Goal: Task Accomplishment & Management: Use online tool/utility

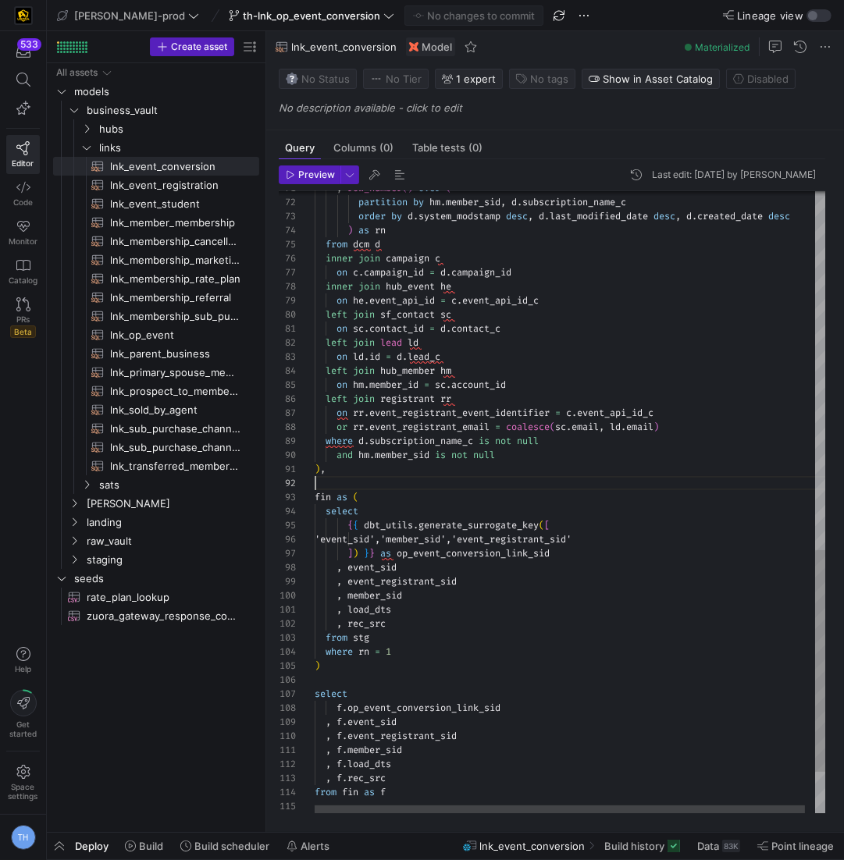
scroll to position [13, 0]
click at [549, 487] on div "left join sf_contact sc on sc . contact_id = d . contact_c left join lead ld on…" at bounding box center [576, 60] width 522 height 1750
type textarea ", f.member_sid , f.load_dts , f.rec_src from fin as f {% if is_incremental() %}…"
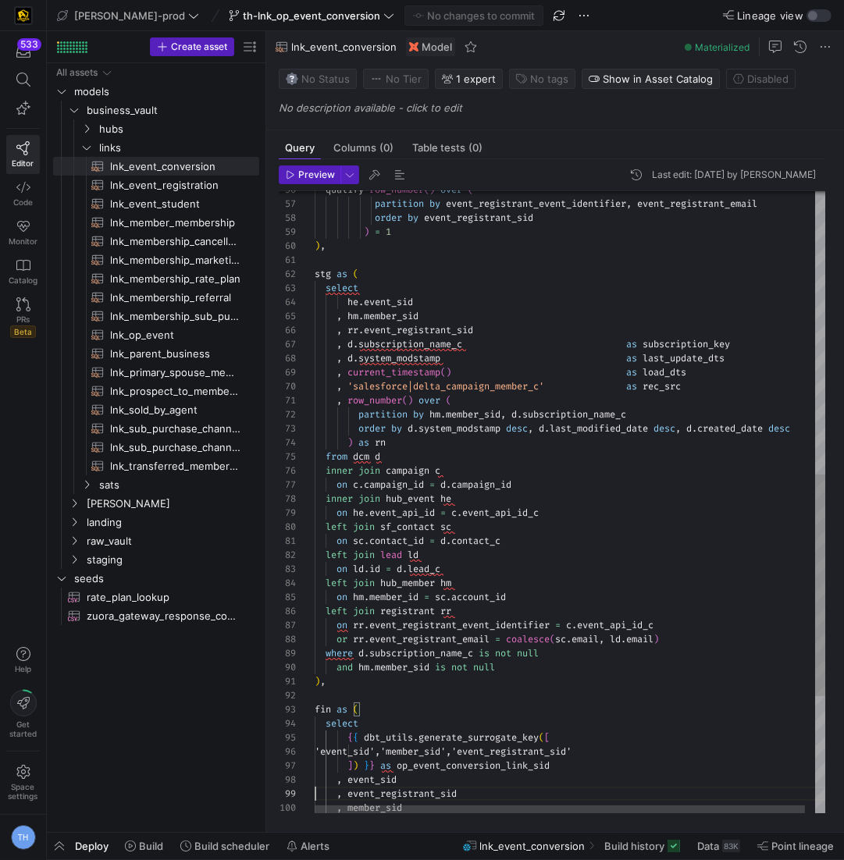
scroll to position [0, 0]
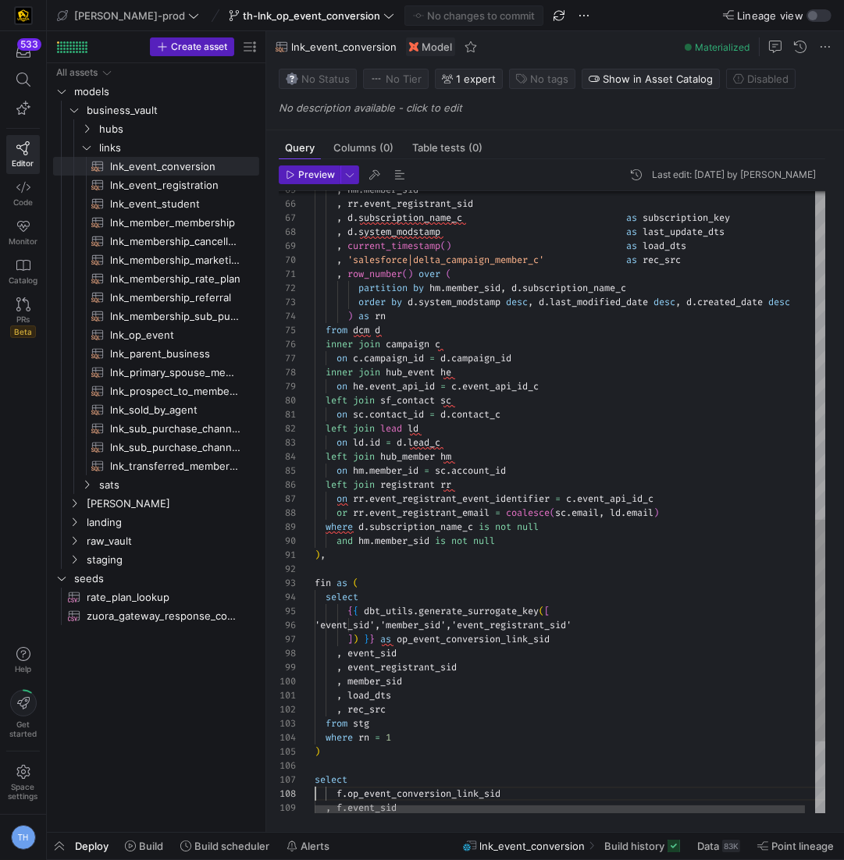
type textarea ", f.member_sid , f.load_dts , f.rec_src from fin as f {% if is_incremental() %}…"
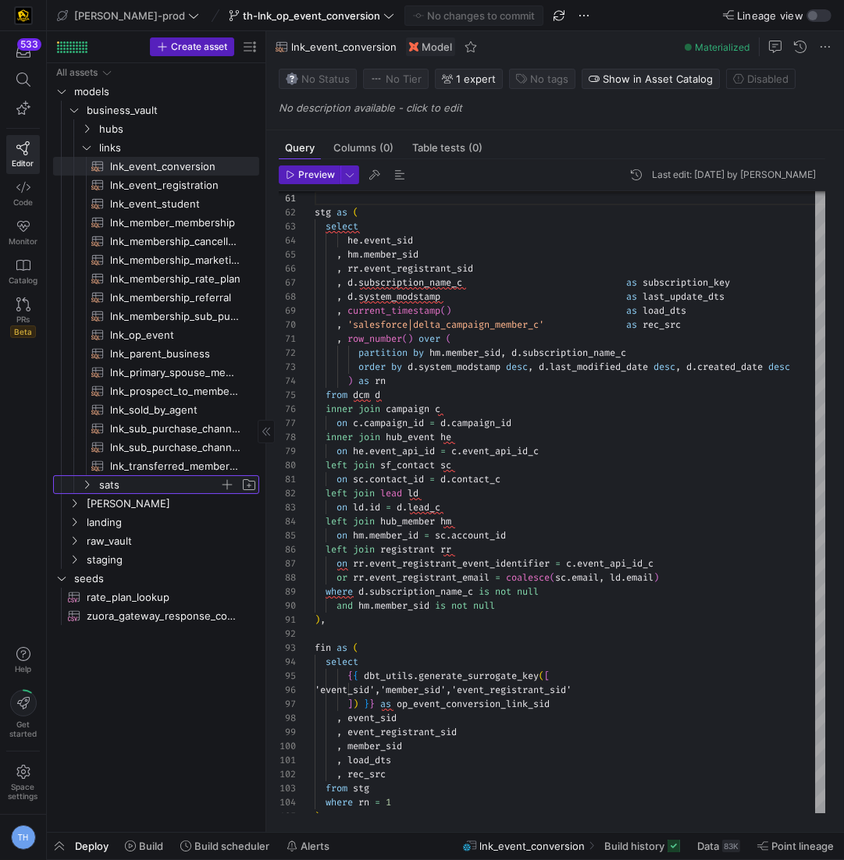
click at [138, 488] on span "sats" at bounding box center [159, 485] width 120 height 18
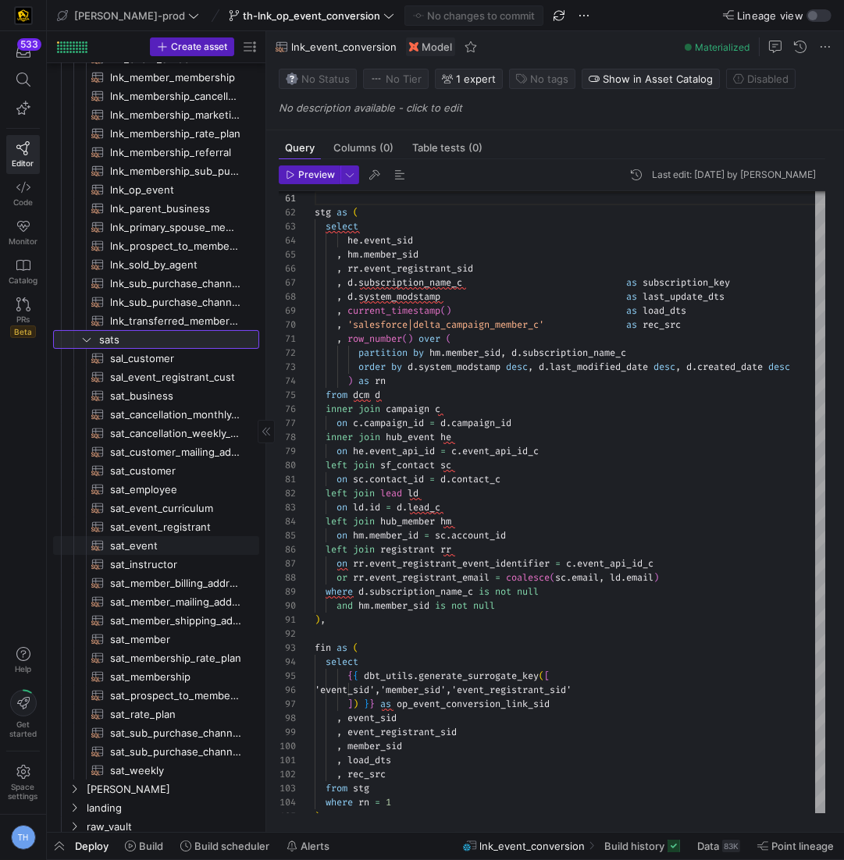
scroll to position [143, 0]
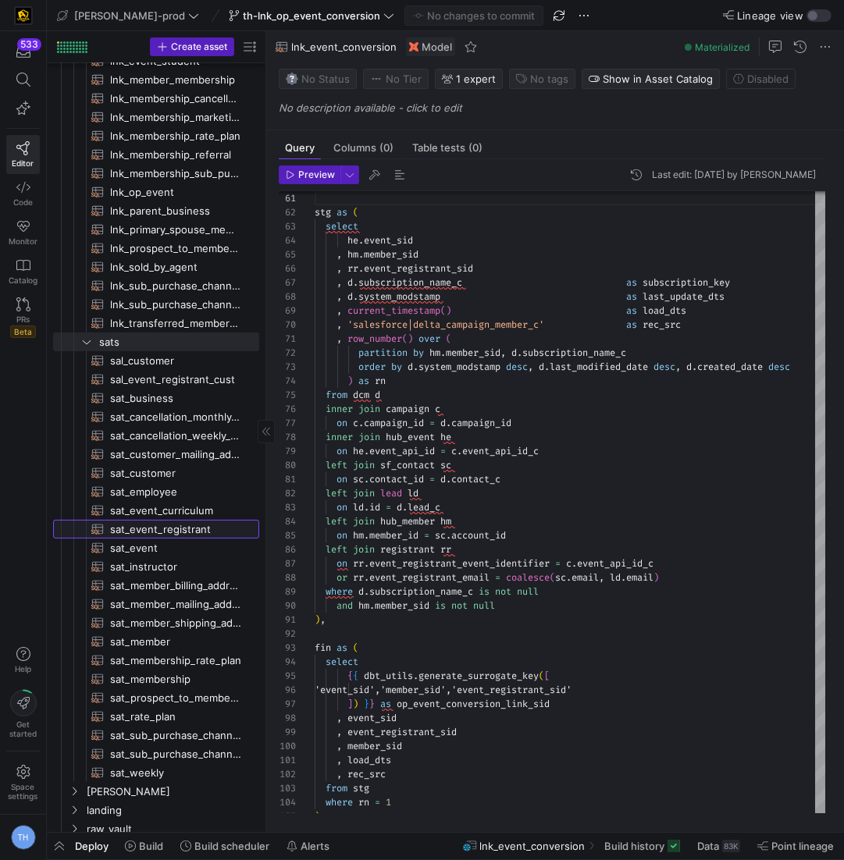
click at [201, 522] on span "sat_event_registrant​​​​​​​​​​" at bounding box center [175, 530] width 131 height 18
type textarea "{{ config( materialized='incremental', incremental_strategy='merge', unique_key…"
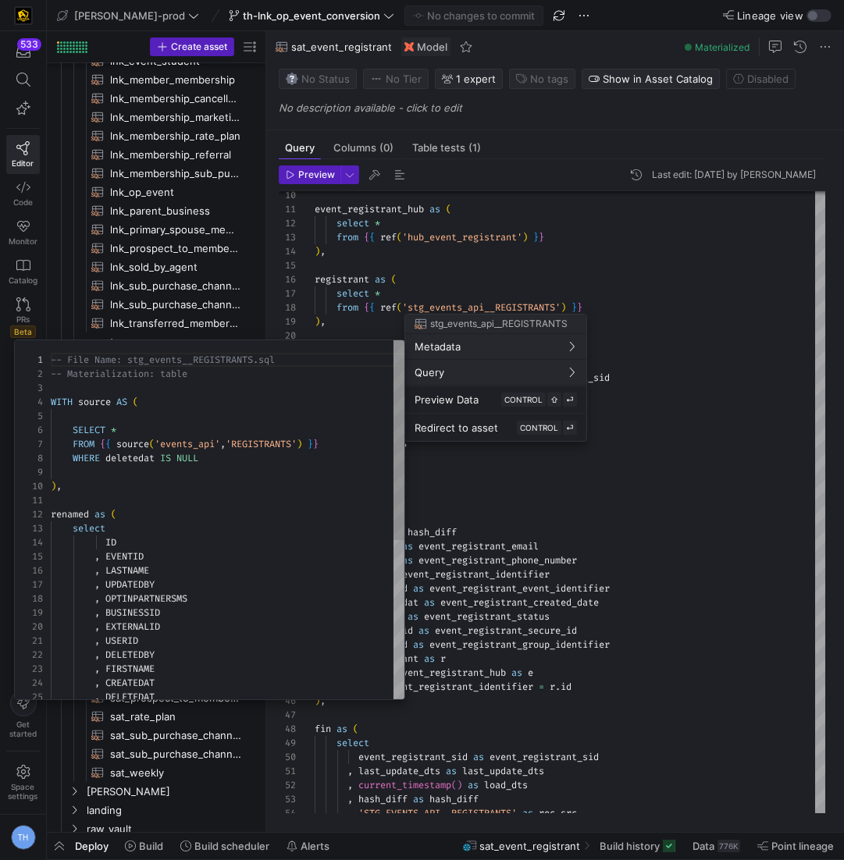
scroll to position [141, 0]
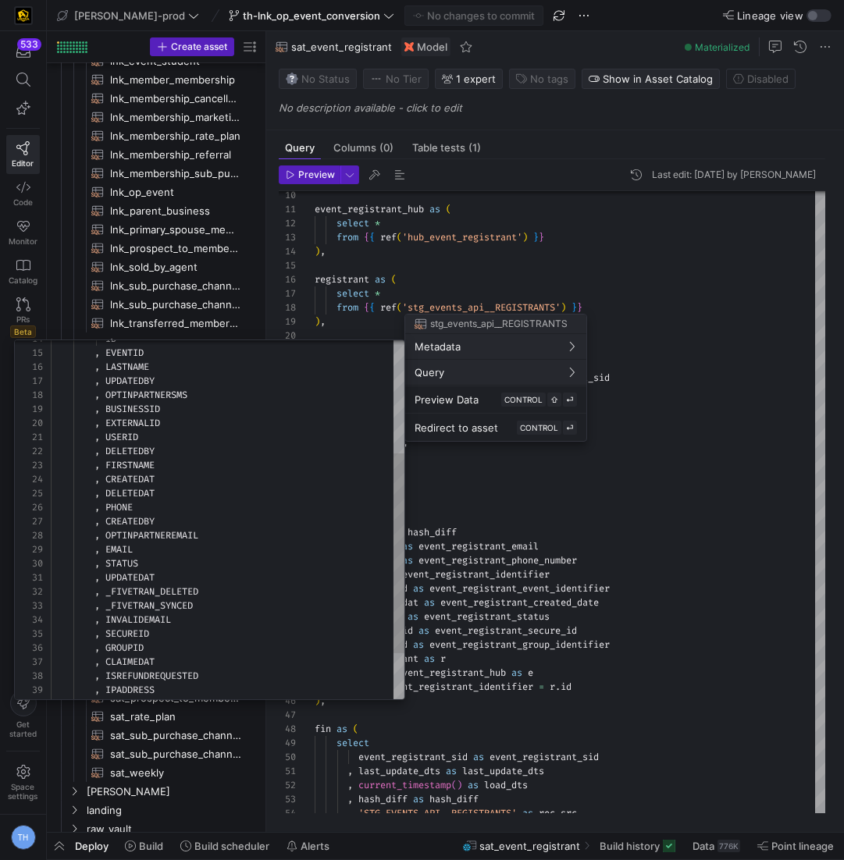
type textarea ", [PERSON_NAME] , DELETEDBY , FIRSTNAME , CREATEDAT , DELETEDAT , PHONE , CREAT…"
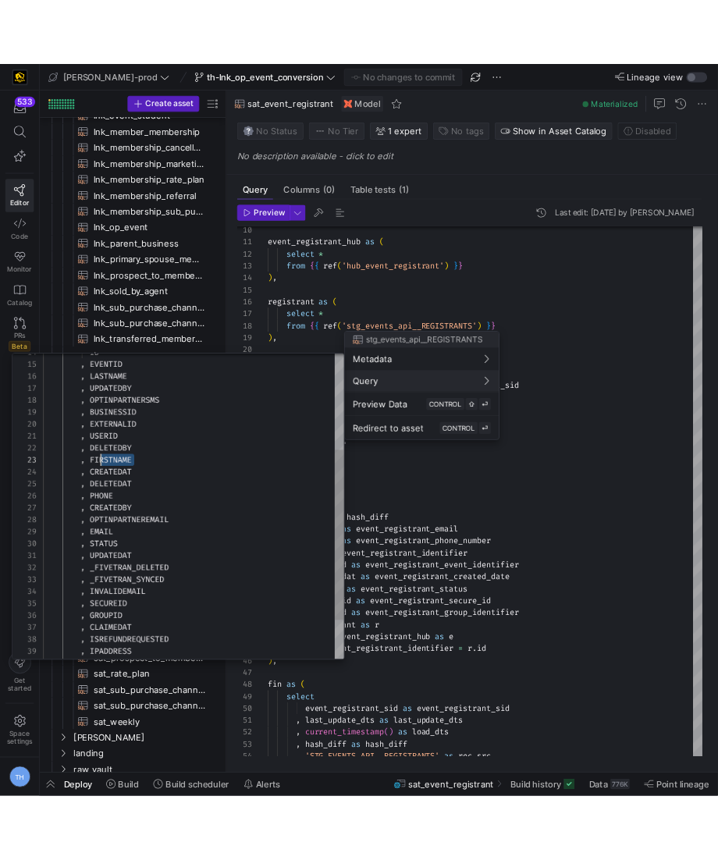
scroll to position [28, 51]
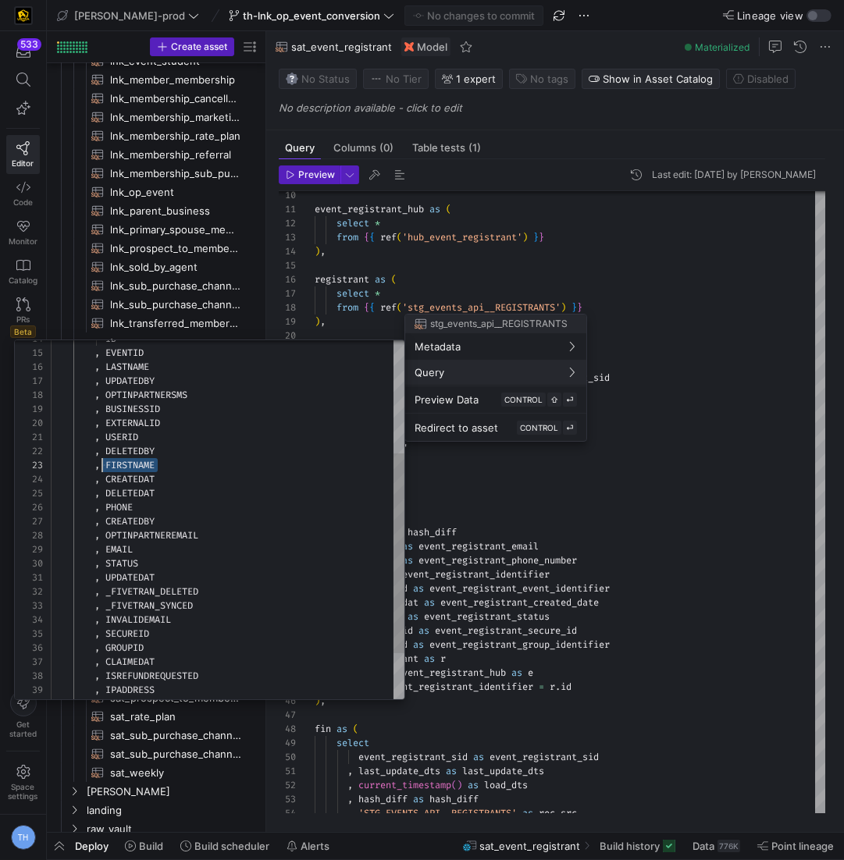
drag, startPoint x: 166, startPoint y: 461, endPoint x: 104, endPoint y: 466, distance: 62.7
click at [104, 466] on div ", FIRSTNAME" at bounding box center [228, 465] width 354 height 14
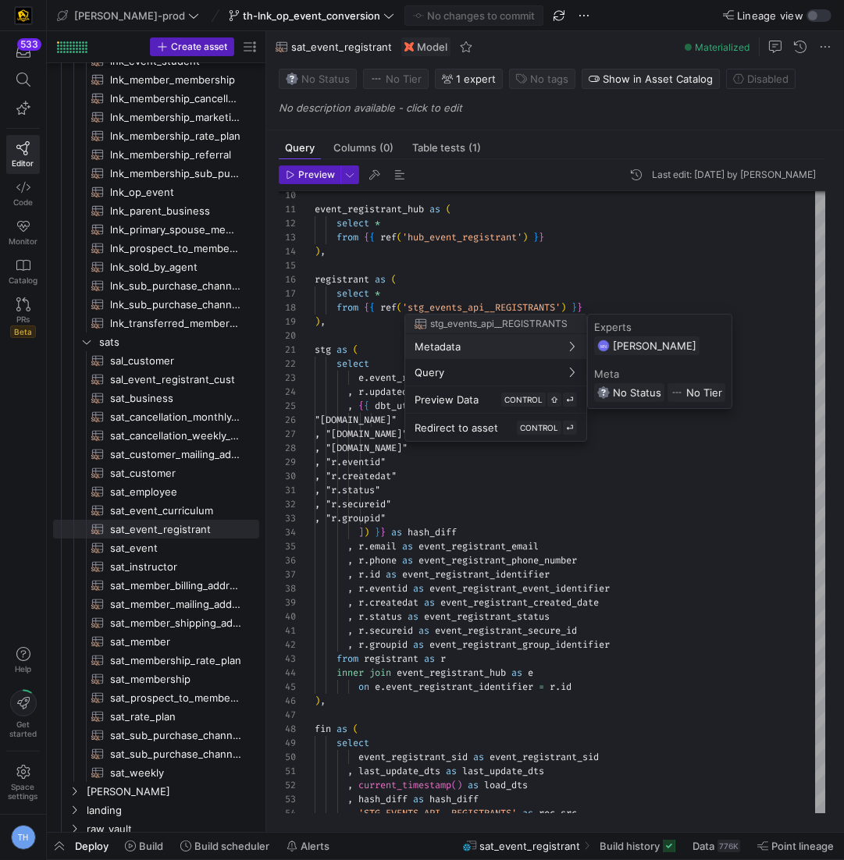
click at [491, 225] on div at bounding box center [422, 430] width 844 height 860
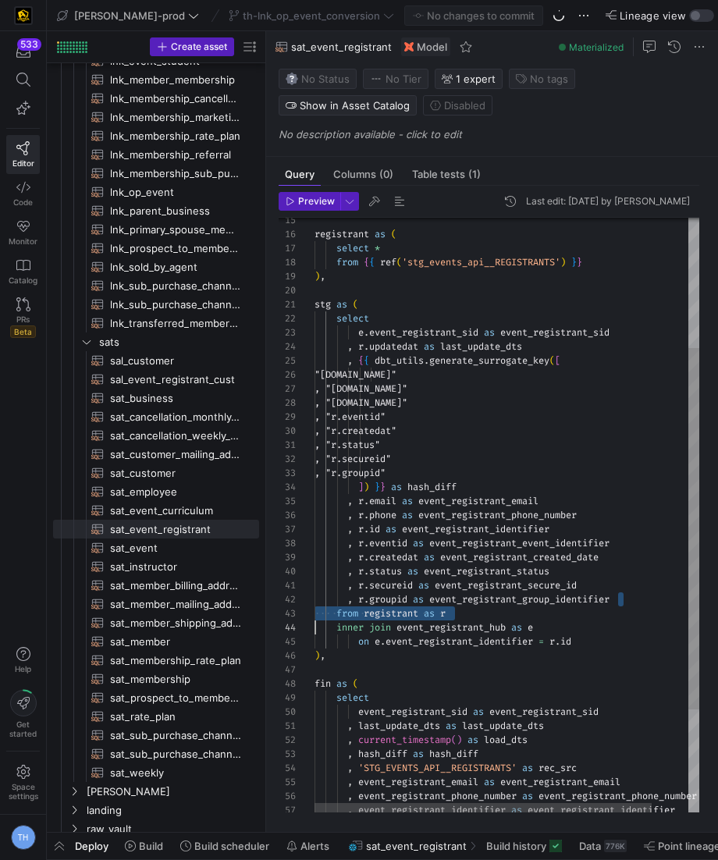
scroll to position [13, 0]
drag, startPoint x: 643, startPoint y: 601, endPoint x: 194, endPoint y: 600, distance: 448.9
click at [315, 600] on div ", { { dbt_utils . generate_surrogate_key ( [ "[DOMAIN_NAME]" , "[DOMAIN_NAME]" …" at bounding box center [528, 492] width 426 height 977
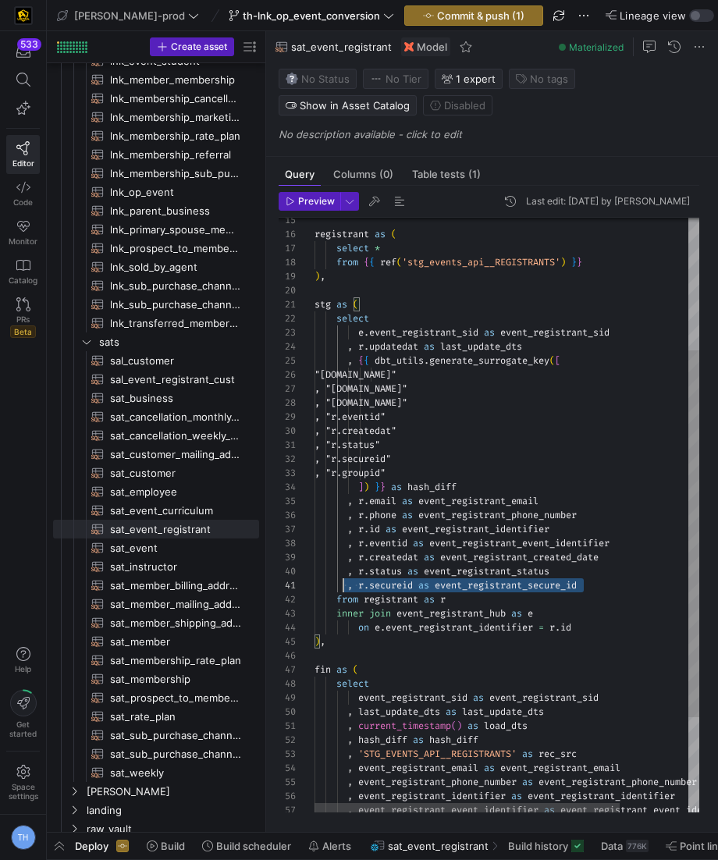
scroll to position [0, 0]
drag, startPoint x: 611, startPoint y: 581, endPoint x: 148, endPoint y: 589, distance: 463.1
click at [315, 589] on div ", { { dbt_utils . generate_surrogate_key ( [ "[DOMAIN_NAME]" , "[DOMAIN_NAME]" …" at bounding box center [550, 485] width 471 height 963
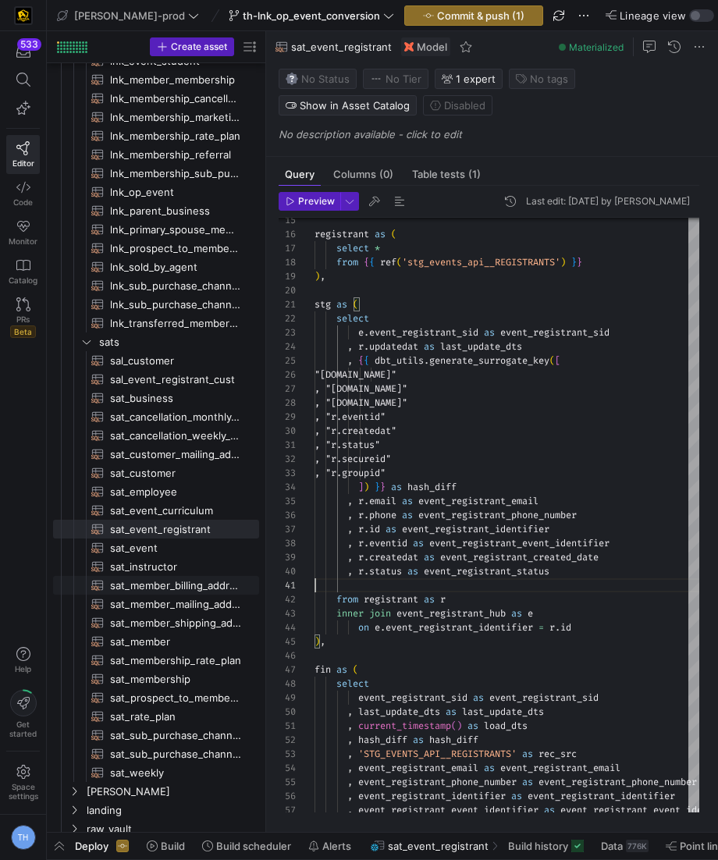
type textarea ", "r.status" , "r.secureid" , "r.groupid" ]) }} as hash_diff , [DOMAIN_NAME] as…"
